Goal: Transaction & Acquisition: Purchase product/service

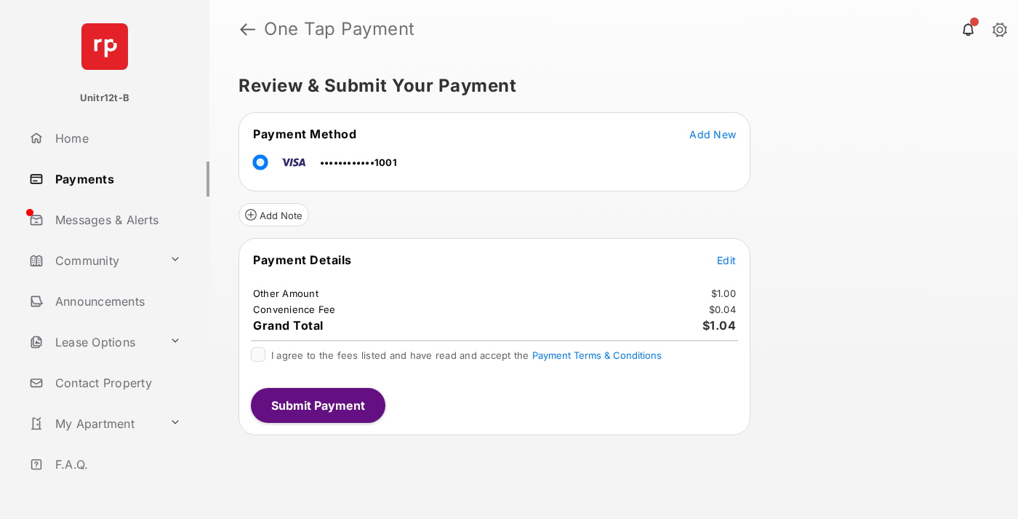
click at [727, 260] on span "Edit" at bounding box center [726, 260] width 19 height 12
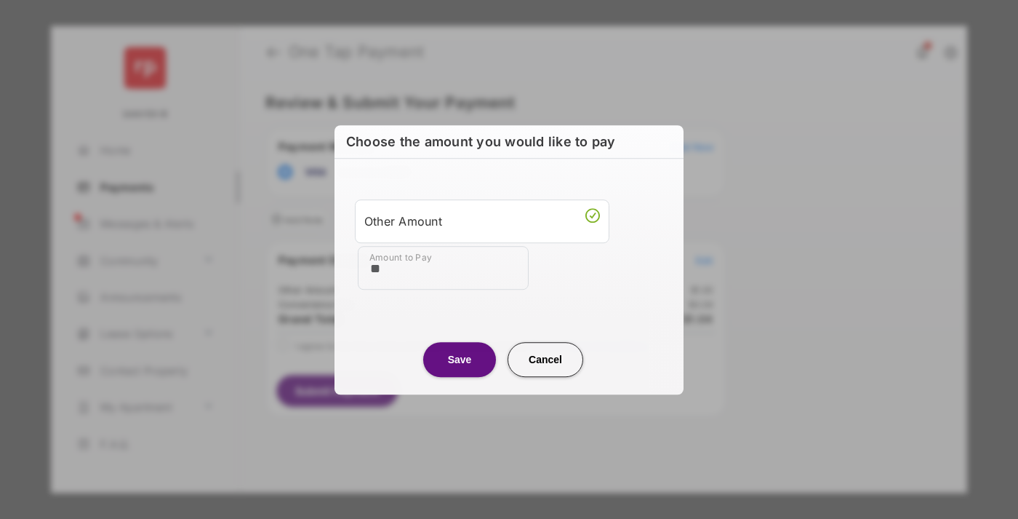
click at [460, 359] on button "Save" at bounding box center [459, 359] width 73 height 35
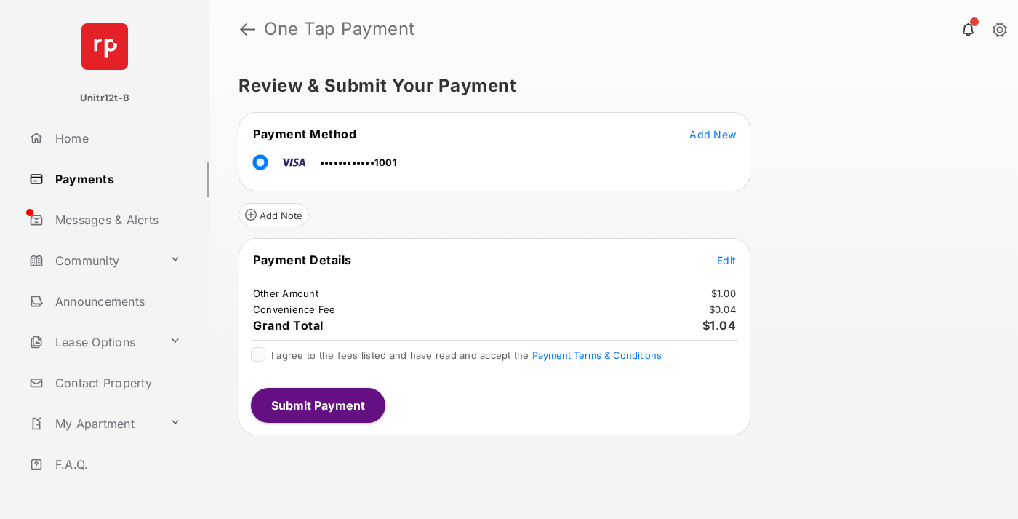
click at [317, 404] on button "Submit Payment" at bounding box center [318, 405] width 135 height 35
